Goal: Information Seeking & Learning: Find specific fact

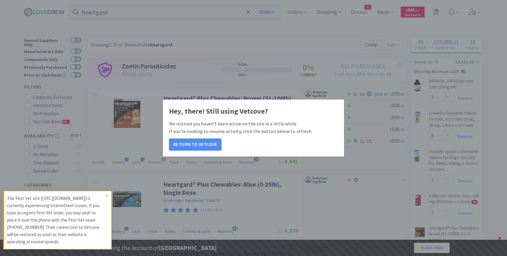
select select "3"
select select "8"
select select "1"
select select "2"
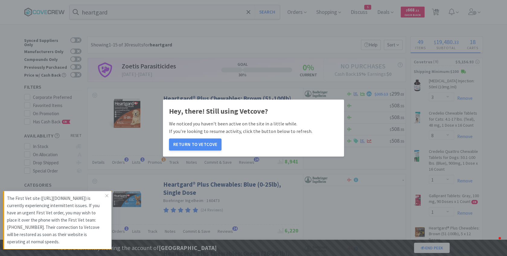
select select "1"
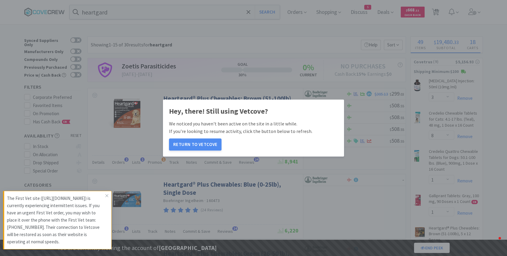
select select "1"
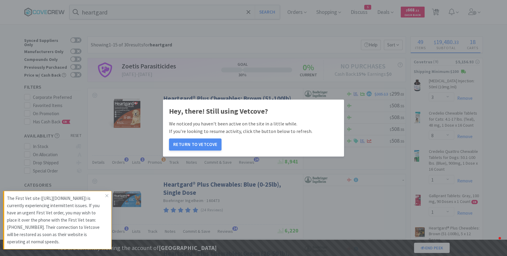
select select "1"
select select "2"
select select "1"
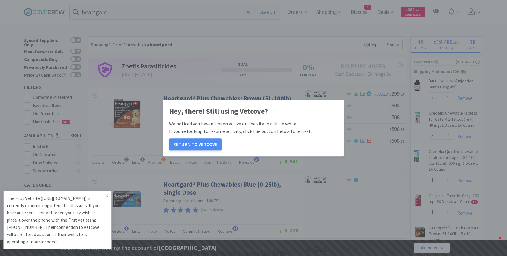
select select "1"
select select "5"
select select "2"
select select "1"
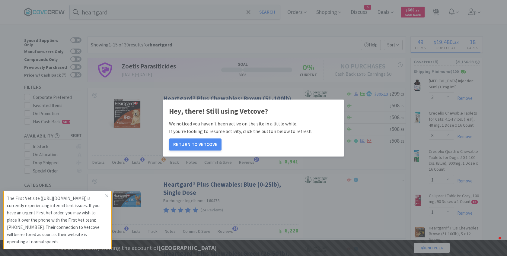
select select "1"
select select "2"
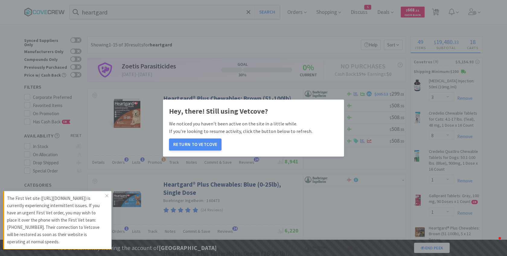
select select "4"
select select "3"
select select "1"
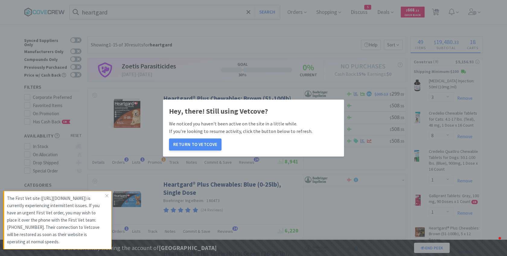
select select "1"
select select "3"
select select "2"
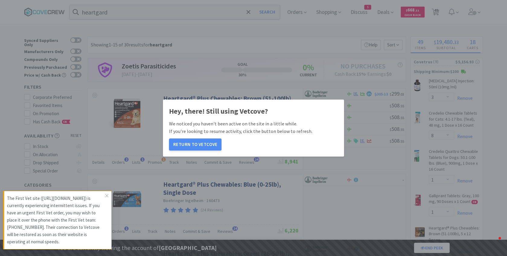
select select "1"
select select "2"
select select "1"
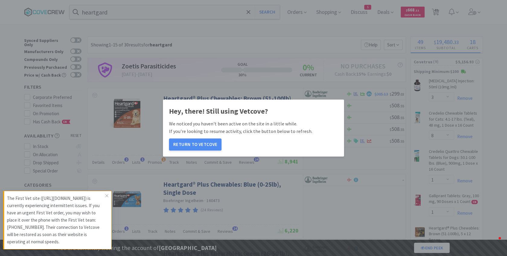
select select "2"
select select "9"
select select "5"
select select "2"
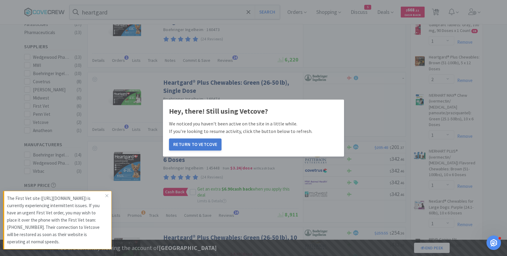
click at [188, 149] on button "Return to Vetcove" at bounding box center [195, 145] width 53 height 12
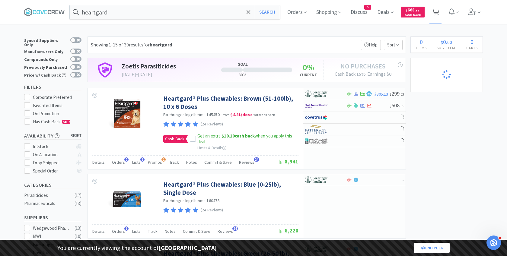
select select "1"
select select "5"
select select "2"
select select "1"
select select "2"
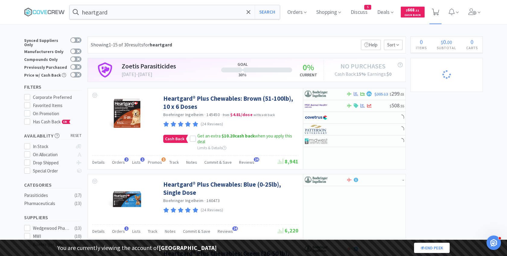
select select "2"
select select "4"
select select "3"
select select "1"
select select "3"
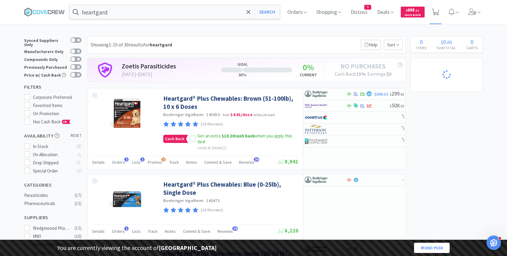
select select "2"
select select "1"
select select "2"
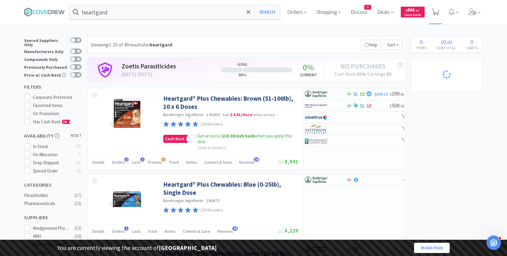
select select "9"
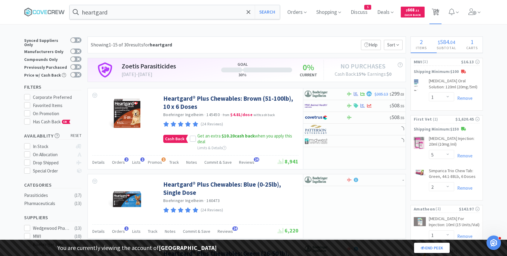
select select "1"
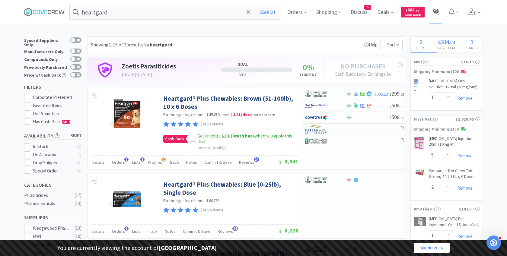
select select "2"
select select "5"
select select "2"
select select "1"
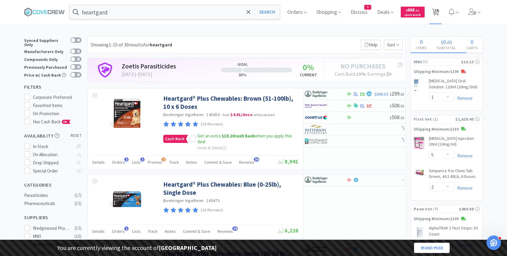
select select "1"
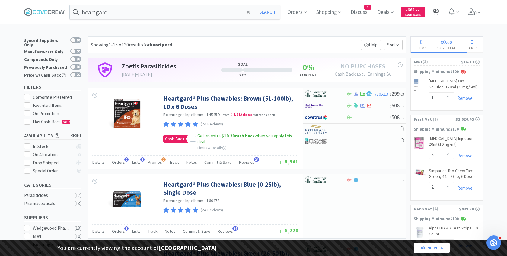
select select "2"
select select "1"
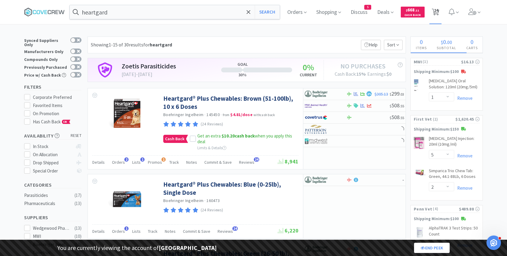
select select "1"
select select "2"
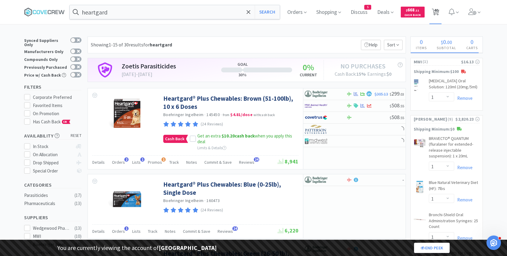
select select "3"
select select "8"
select select "1"
select select "2"
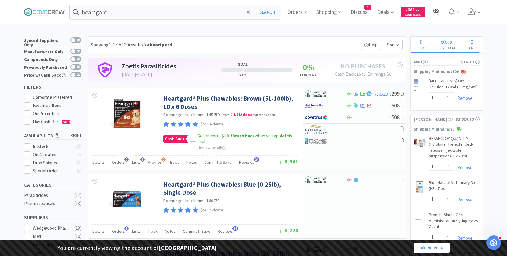
select select "1"
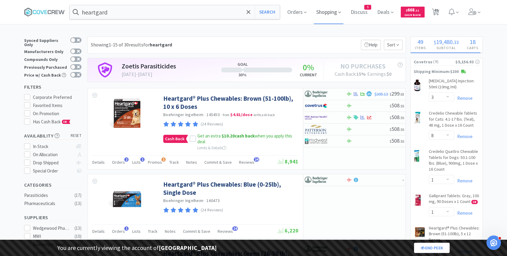
click at [327, 14] on span "Shopping" at bounding box center [329, 12] width 30 height 24
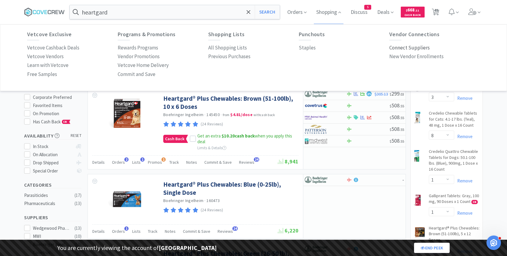
click at [413, 47] on p "Connect Suppliers" at bounding box center [409, 48] width 40 height 8
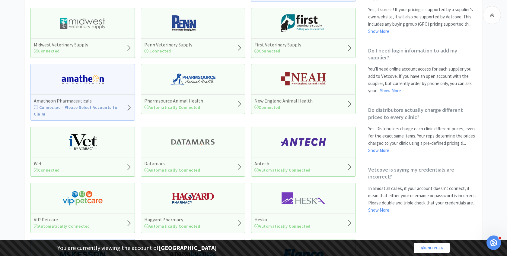
scroll to position [100, 0]
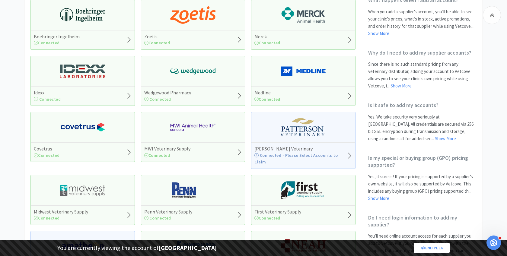
click at [301, 81] on div "Medline Connected" at bounding box center [303, 81] width 104 height 50
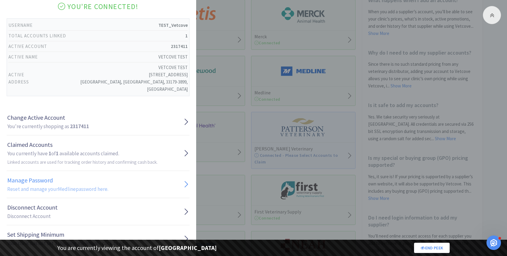
scroll to position [60, 0]
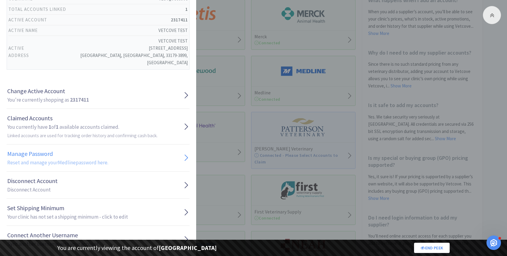
click at [57, 149] on h1 "Manage Password" at bounding box center [57, 154] width 101 height 10
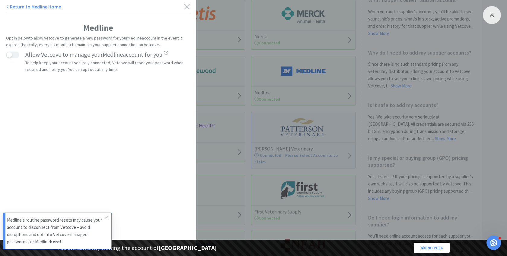
click at [68, 237] on p "Medline's routine password resets may cause your account to disconnect from Vet…" at bounding box center [56, 231] width 98 height 29
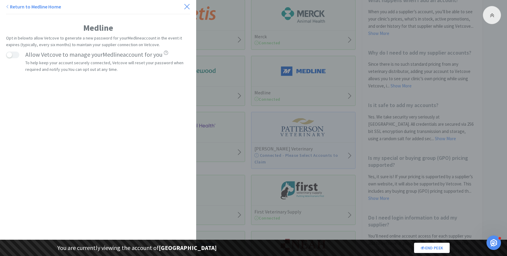
click at [188, 7] on icon at bounding box center [187, 6] width 6 height 8
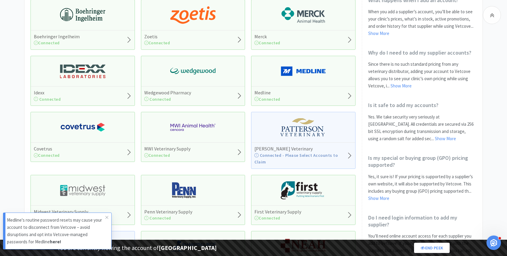
click at [59, 232] on p "Medline's routine password resets may cause your account to disconnect from Vet…" at bounding box center [56, 231] width 98 height 29
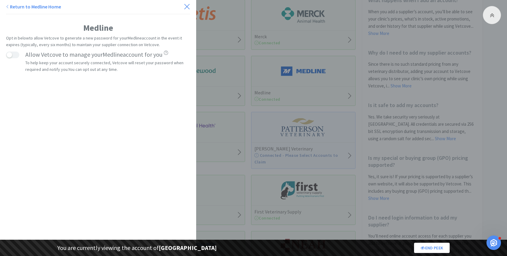
click at [187, 4] on icon at bounding box center [187, 6] width 6 height 8
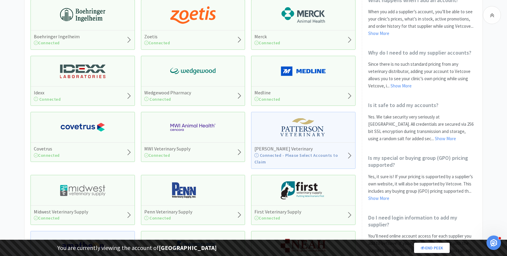
click at [300, 76] on img at bounding box center [303, 71] width 45 height 18
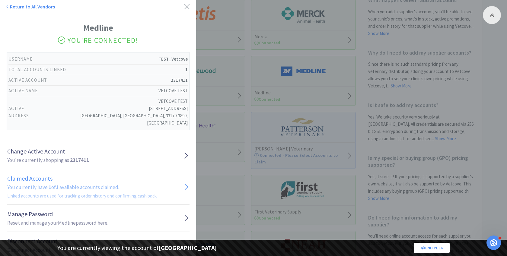
scroll to position [60, 0]
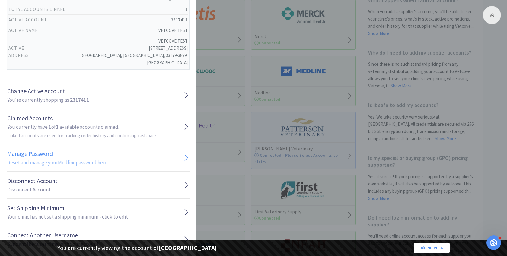
click at [90, 149] on h1 "Manage Password" at bounding box center [57, 154] width 101 height 10
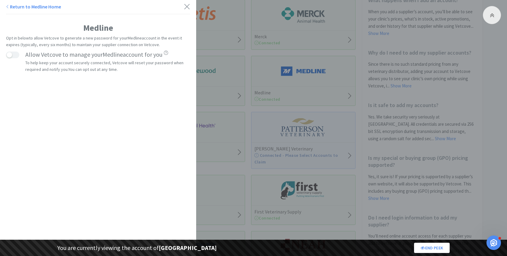
click at [94, 64] on p "To help keep your account securely connected, Vetcove will reset your password …" at bounding box center [105, 66] width 160 height 14
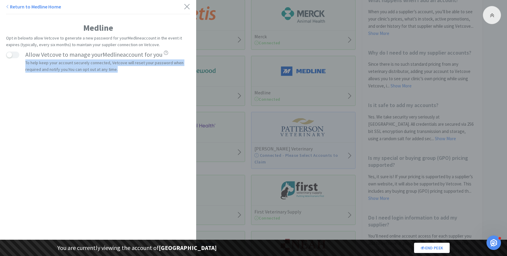
click at [49, 39] on p "Opt in below to allow Vetcove to generate a new password for your Medline accou…" at bounding box center [98, 42] width 184 height 14
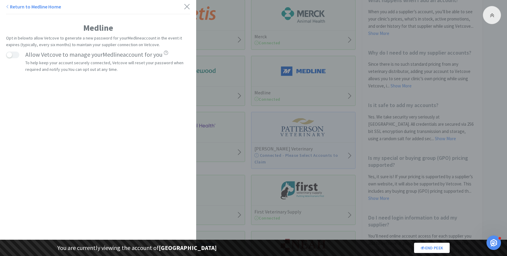
click at [49, 39] on p "Opt in below to allow Vetcove to generate a new password for your Medline accou…" at bounding box center [98, 42] width 184 height 14
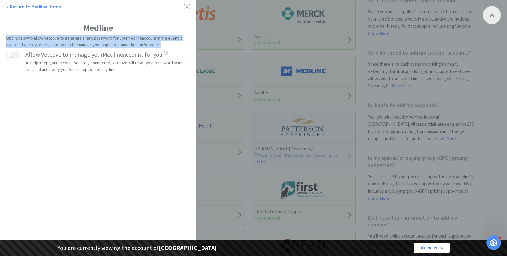
copy div "Opt in below to allow Vetcove to generate a new password for your Medline accou…"
click at [110, 112] on div "Return to Medline Home Medline Opt in below to allow Vetcove to generate a new …" at bounding box center [98, 128] width 196 height 256
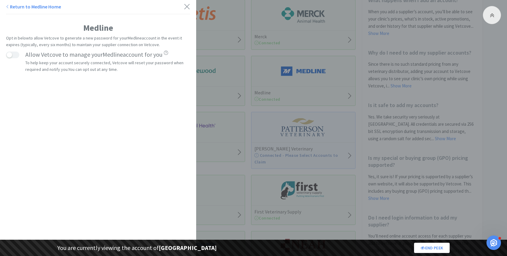
click at [14, 57] on button "button" at bounding box center [12, 55] width 13 height 7
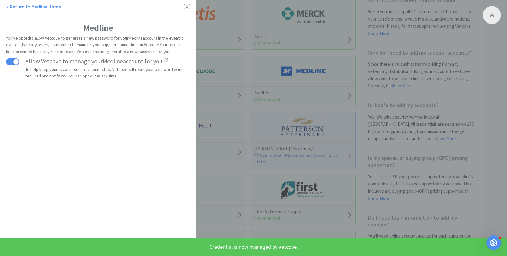
click at [15, 62] on button "button" at bounding box center [12, 62] width 13 height 7
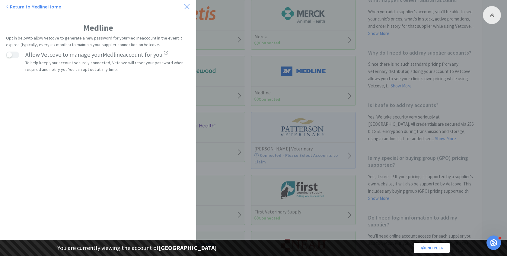
click at [188, 7] on icon at bounding box center [186, 6] width 5 height 5
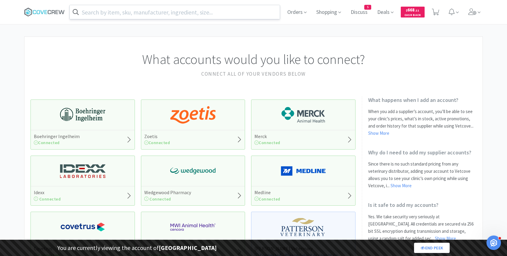
click at [134, 15] on input "text" at bounding box center [175, 12] width 210 height 14
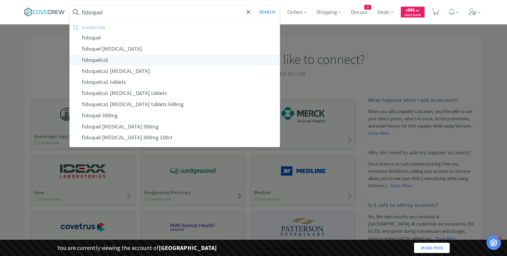
click at [129, 61] on div "fidoquelca1" at bounding box center [175, 60] width 210 height 11
type input "fidoquelca1"
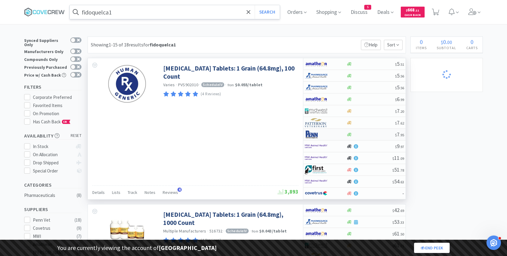
click at [318, 132] on img at bounding box center [316, 134] width 23 height 9
select select "1"
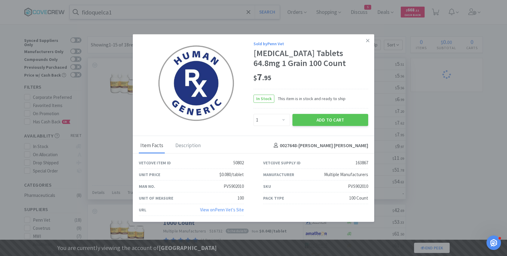
select select "3"
select select "8"
select select "1"
select select "2"
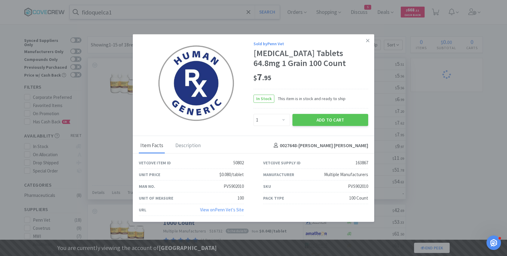
select select "1"
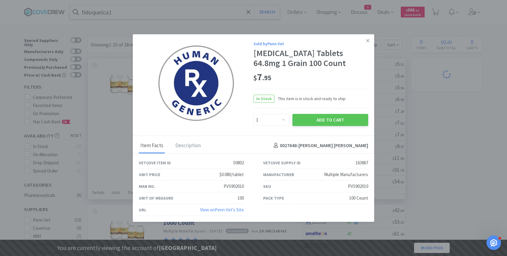
select select "1"
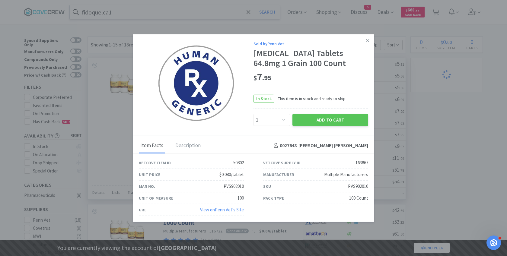
select select "1"
select select "2"
select select "1"
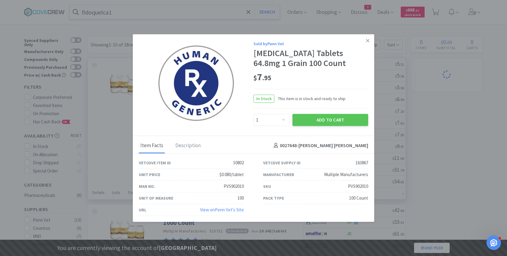
select select "1"
select select "5"
select select "2"
select select "1"
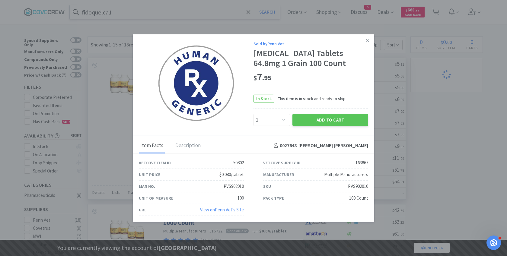
select select "1"
select select "2"
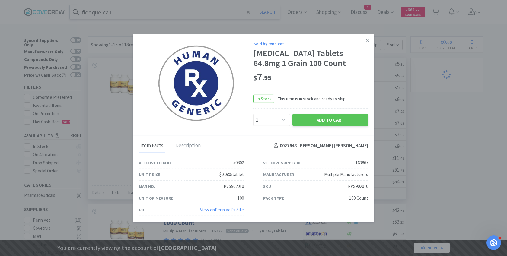
select select "4"
select select "3"
select select "1"
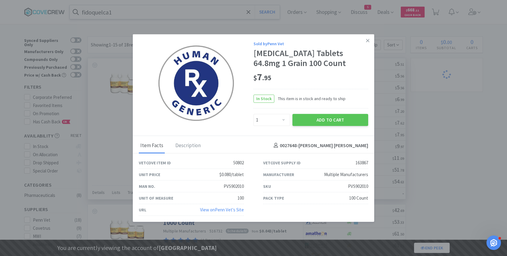
select select "1"
select select "3"
select select "2"
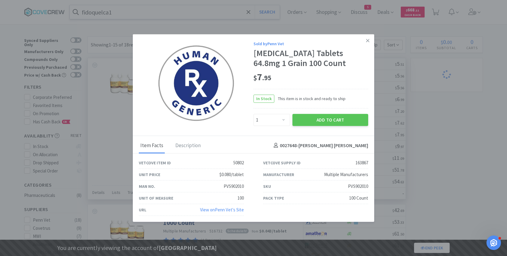
select select "1"
select select "2"
select select "1"
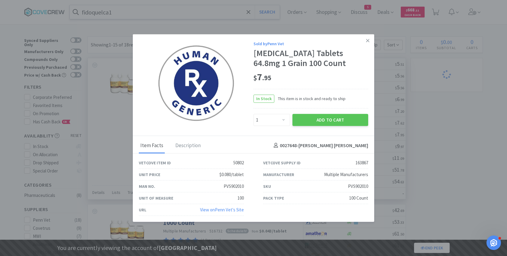
select select "2"
select select "9"
select select "5"
select select "2"
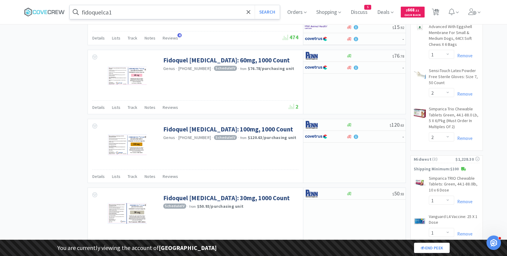
scroll to position [738, 0]
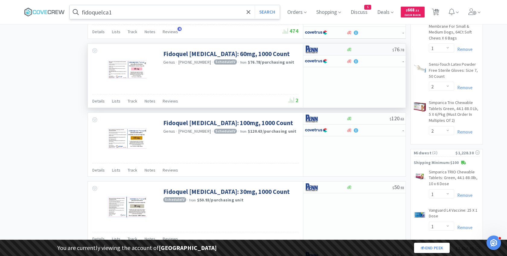
click at [317, 45] on img at bounding box center [316, 49] width 23 height 9
select select "1"
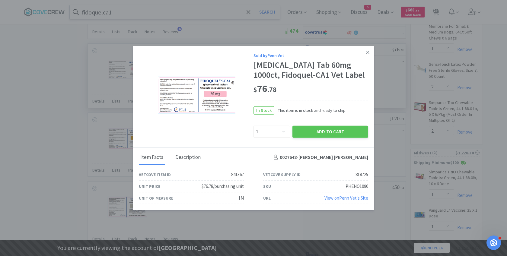
click at [184, 163] on div "Description" at bounding box center [188, 157] width 28 height 15
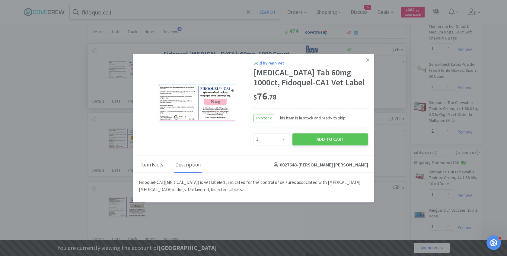
click at [157, 167] on div "Item Facts" at bounding box center [152, 165] width 26 height 15
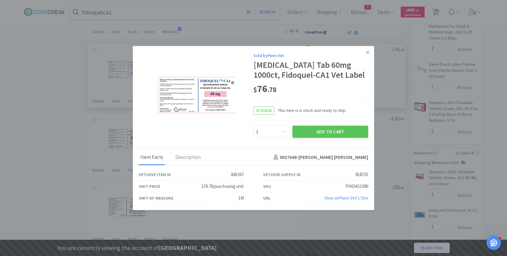
click at [336, 196] on link "View on Penn Vet 's Site" at bounding box center [346, 198] width 44 height 6
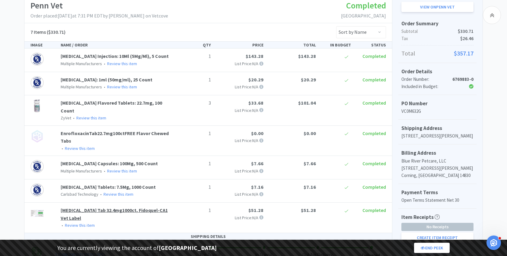
click at [124, 207] on link "[MEDICAL_DATA] Tab 32.4mg1000ct, Fidoquel-CA1 Vet Label" at bounding box center [114, 214] width 107 height 14
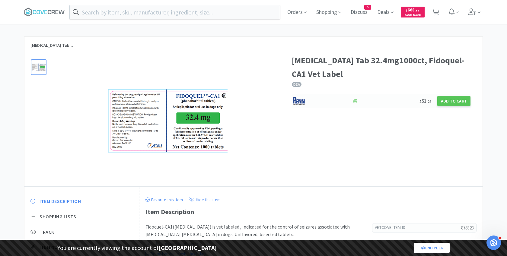
click at [310, 102] on img at bounding box center [303, 101] width 23 height 9
select select "1"
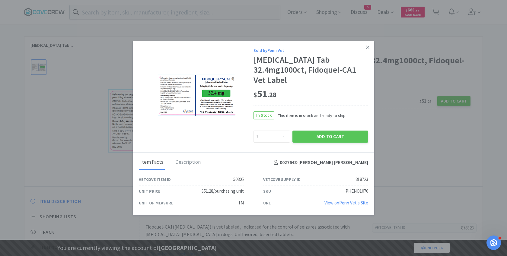
click at [357, 190] on div "PHENO1070" at bounding box center [357, 191] width 23 height 7
copy div "PHENO1070"
